Goal: Task Accomplishment & Management: Manage account settings

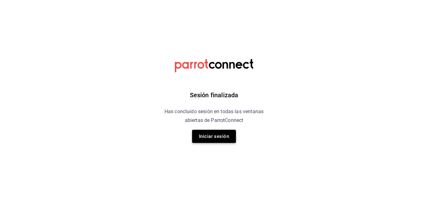
click at [211, 140] on button "Iniciar sesión" at bounding box center [214, 136] width 44 height 13
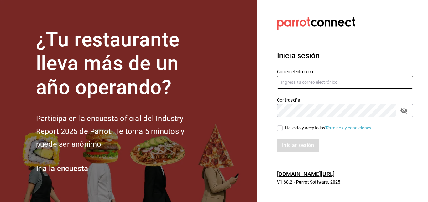
type input "gala.arriolats@gmail.com"
click at [279, 128] on input "He leído y acepto los Términos y condiciones." at bounding box center [280, 129] width 6 height 6
checkbox input "true"
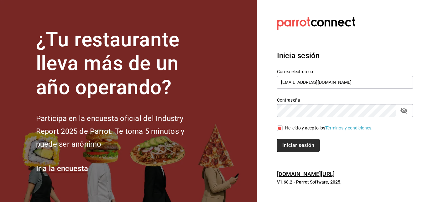
click at [301, 147] on button "Iniciar sesión" at bounding box center [298, 145] width 43 height 13
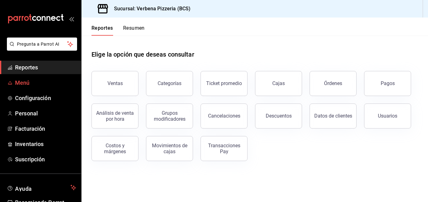
click at [36, 84] on span "Menú" at bounding box center [45, 83] width 61 height 8
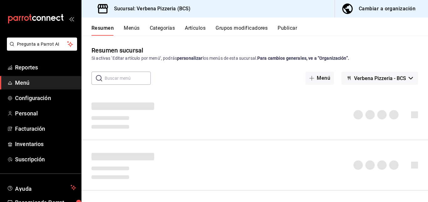
click at [200, 29] on button "Artículos" at bounding box center [195, 30] width 21 height 11
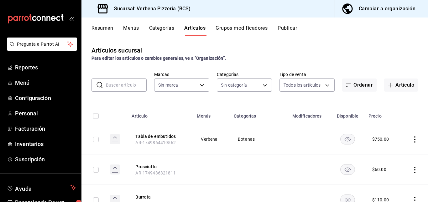
type input "add2bad5-159b-4029-a5cb-22f96b1c488f"
type input "c4fa5716-0ce1-43c5-ae57-0973222dd480,80376a73-5d90-4bf1-9bc3-8133d5f31831,67f41…"
click at [123, 83] on input "text" at bounding box center [126, 85] width 41 height 13
click at [124, 84] on input "text" at bounding box center [126, 85] width 41 height 13
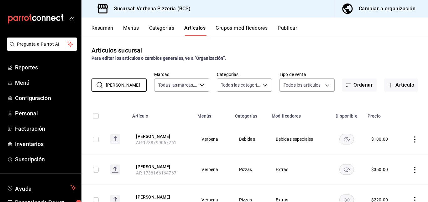
scroll to position [28, 0]
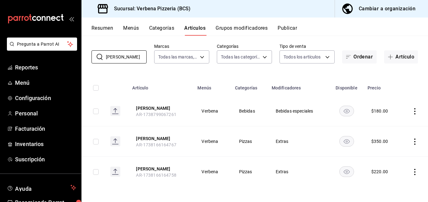
type input "[PERSON_NAME]"
click at [416, 173] on icon "actions" at bounding box center [414, 172] width 6 height 6
click at [401, 161] on span "Editar" at bounding box center [396, 160] width 16 height 7
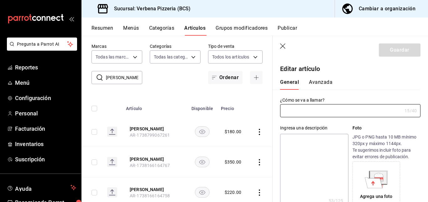
type input "[PERSON_NAME]"
type textarea "Pomodoro, mozzarella 90gr, albahaca, aceite [PERSON_NAME]."
type textarea "x"
type input "AR-1738166164758"
type textarea "x"
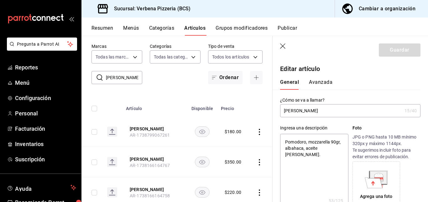
type input "$220.00"
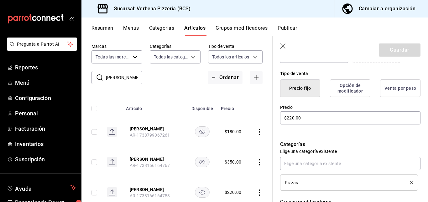
scroll to position [147, 0]
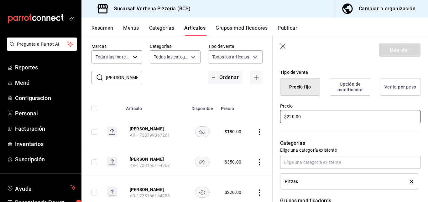
click at [291, 117] on input "$220.00" at bounding box center [350, 116] width 140 height 13
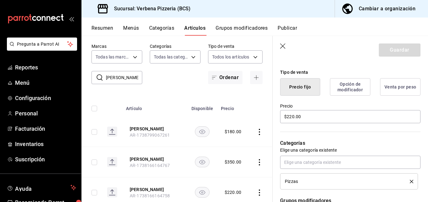
click at [284, 45] on icon "button" at bounding box center [283, 47] width 6 height 6
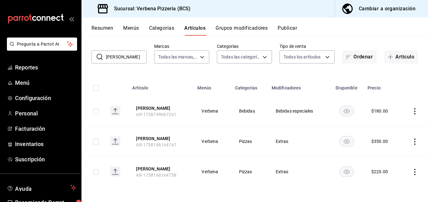
click at [125, 57] on input "[PERSON_NAME]" at bounding box center [126, 57] width 41 height 13
type input "m"
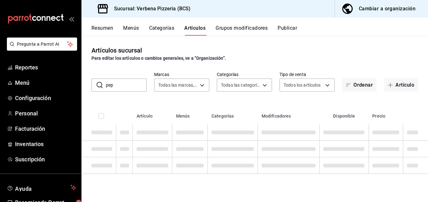
type input "[PERSON_NAME]"
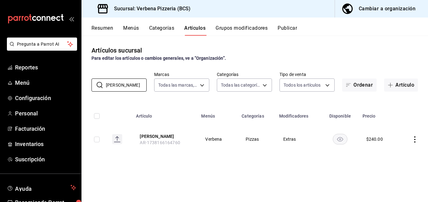
click at [383, 3] on button "Cambiar a organización" at bounding box center [379, 9] width 88 height 18
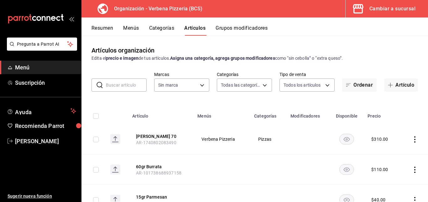
type input "8805de27-f0a4-410b-9197-aeced5fd29e8,5d9497b1-473b-40e7-a123-0bd792328b75,22ebe…"
click at [120, 86] on input "text" at bounding box center [126, 85] width 41 height 13
type input "423d4d93-8123-44db-ac2b-8430212de43d"
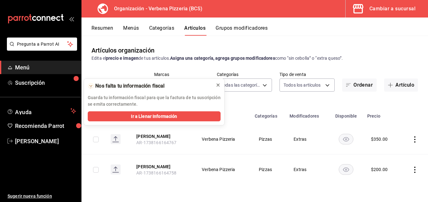
type input "[PERSON_NAME]"
click at [218, 85] on icon at bounding box center [217, 85] width 5 height 5
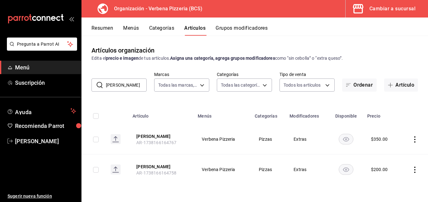
click at [415, 173] on icon "actions" at bounding box center [414, 170] width 1 height 6
click at [399, 162] on span "Editar" at bounding box center [396, 160] width 16 height 7
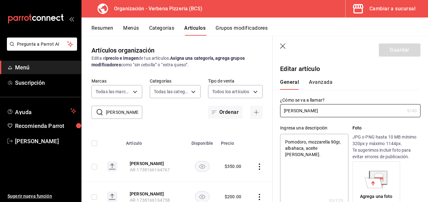
type textarea "x"
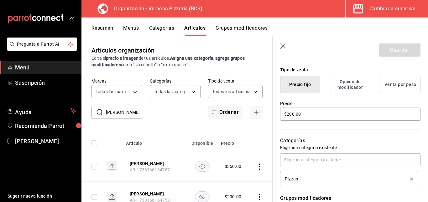
scroll to position [147, 0]
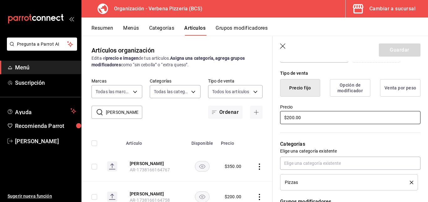
click at [293, 118] on input "$200.00" at bounding box center [350, 117] width 140 height 13
type input "$20.00"
type textarea "x"
type input "$220.00"
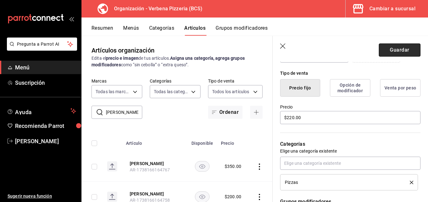
click at [400, 46] on button "Guardar" at bounding box center [400, 50] width 42 height 13
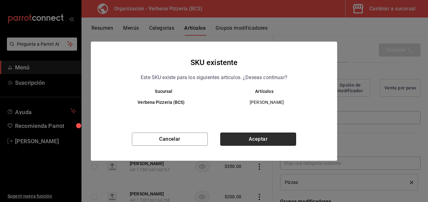
click at [259, 136] on button "Aceptar" at bounding box center [258, 139] width 76 height 13
type textarea "x"
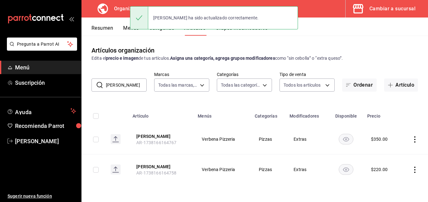
click at [123, 84] on input "[PERSON_NAME]" at bounding box center [126, 85] width 41 height 13
type input "m"
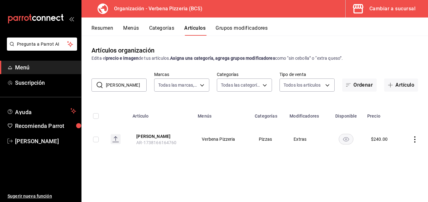
click at [120, 85] on input "[PERSON_NAME]" at bounding box center [126, 85] width 41 height 13
type input "p"
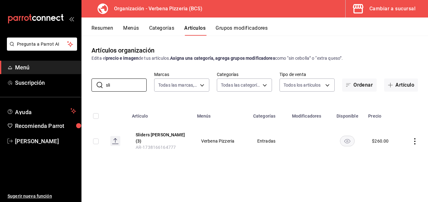
type input "sli"
click at [414, 140] on icon "actions" at bounding box center [414, 141] width 6 height 6
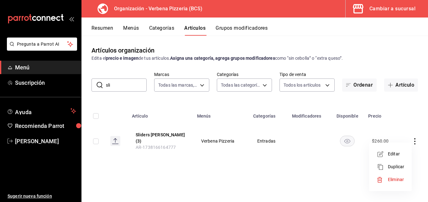
click at [394, 155] on span "Editar" at bounding box center [396, 154] width 16 height 7
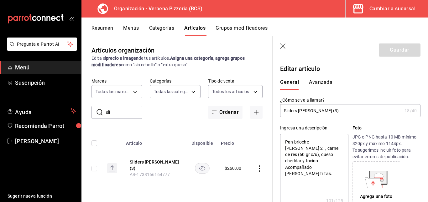
type textarea "x"
type input "$260.00"
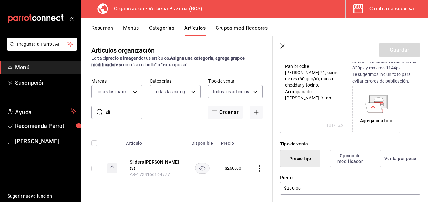
scroll to position [121, 0]
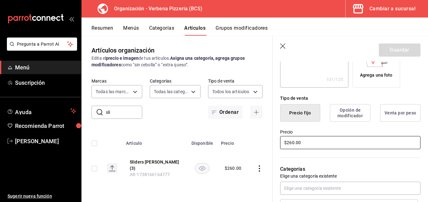
click at [291, 142] on input "$260.00" at bounding box center [350, 142] width 140 height 13
type textarea "x"
type input "$20.00"
type textarea "x"
type input "$290.00"
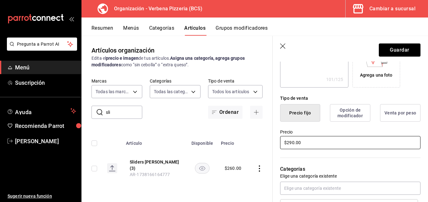
type textarea "x"
type input "$290.00"
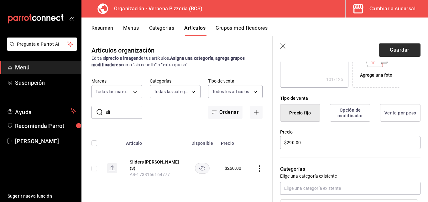
click at [408, 45] on button "Guardar" at bounding box center [400, 50] width 42 height 13
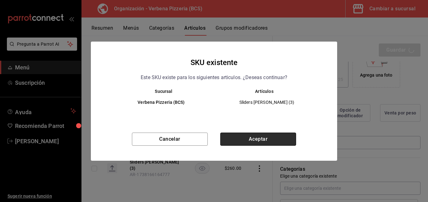
click at [264, 138] on button "Aceptar" at bounding box center [258, 139] width 76 height 13
type textarea "x"
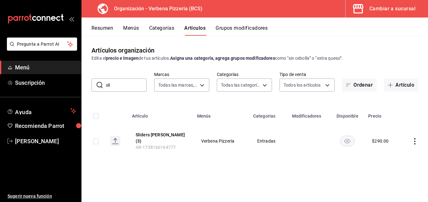
click at [126, 85] on input "sli" at bounding box center [126, 85] width 41 height 13
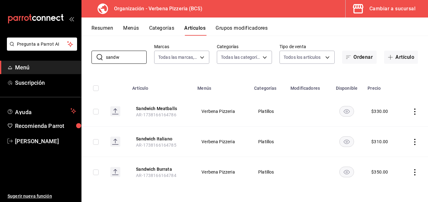
scroll to position [28, 0]
type input "sandw"
click at [416, 111] on icon "actions" at bounding box center [414, 111] width 6 height 6
click at [397, 120] on li "Editar" at bounding box center [390, 126] width 38 height 13
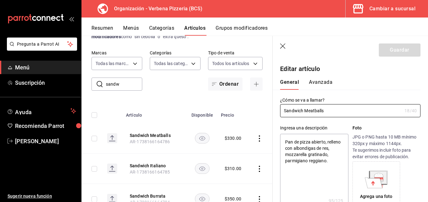
type textarea "x"
type input "$330.00"
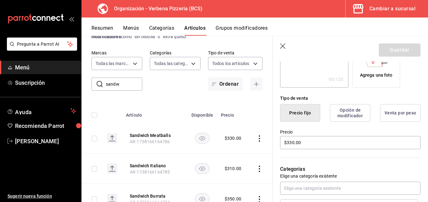
scroll to position [145, 0]
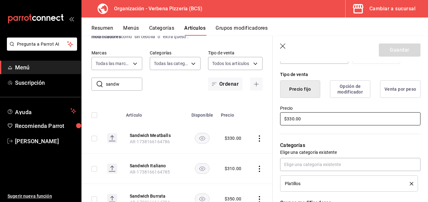
click at [292, 120] on input "$330.00" at bounding box center [350, 118] width 140 height 13
type textarea "x"
type input "$30.00"
type textarea "x"
type input "$350.00"
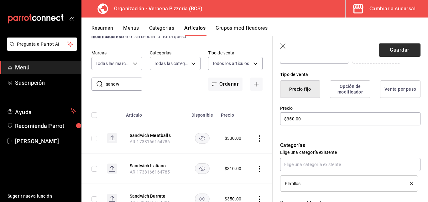
click at [403, 51] on button "Guardar" at bounding box center [400, 50] width 42 height 13
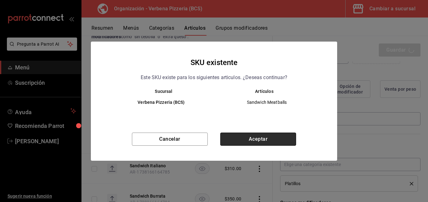
click at [251, 138] on button "Aceptar" at bounding box center [258, 139] width 76 height 13
type textarea "x"
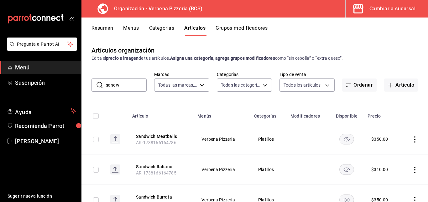
click at [130, 87] on input "sandw" at bounding box center [126, 85] width 41 height 13
type input "s"
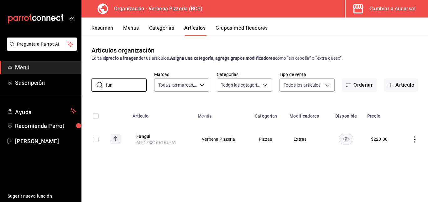
type input "fun"
click at [413, 140] on icon "actions" at bounding box center [414, 140] width 6 height 6
click at [397, 154] on span "Editar" at bounding box center [396, 154] width 16 height 7
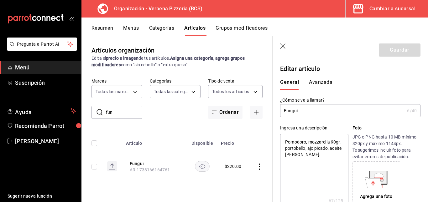
type textarea "x"
type input "$220.00"
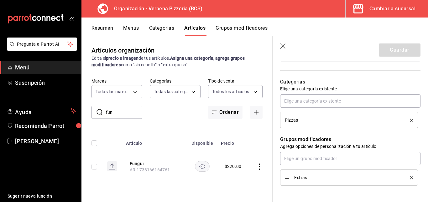
scroll to position [159, 0]
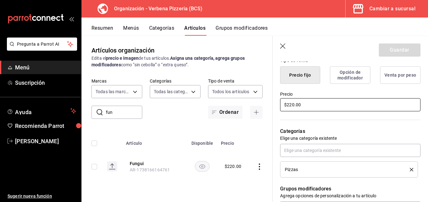
click at [291, 105] on input "$220.00" at bounding box center [350, 104] width 140 height 13
type textarea "x"
type input "$20.00"
type textarea "x"
type input "$240.00"
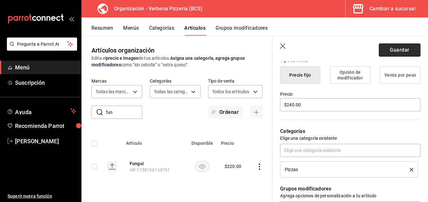
click at [395, 49] on button "Guardar" at bounding box center [400, 50] width 42 height 13
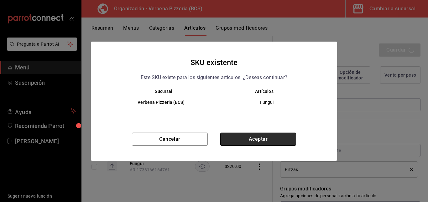
click at [255, 138] on button "Aceptar" at bounding box center [258, 139] width 76 height 13
type textarea "x"
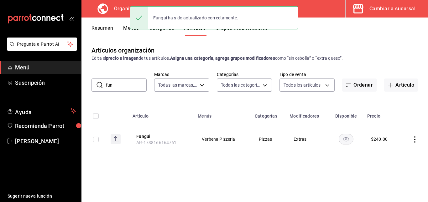
click at [388, 46] on div "Artículos organización Edita el precio e imagen de tus artículos. Asigna una ca…" at bounding box center [254, 54] width 346 height 16
